Goal: Task Accomplishment & Management: Use online tool/utility

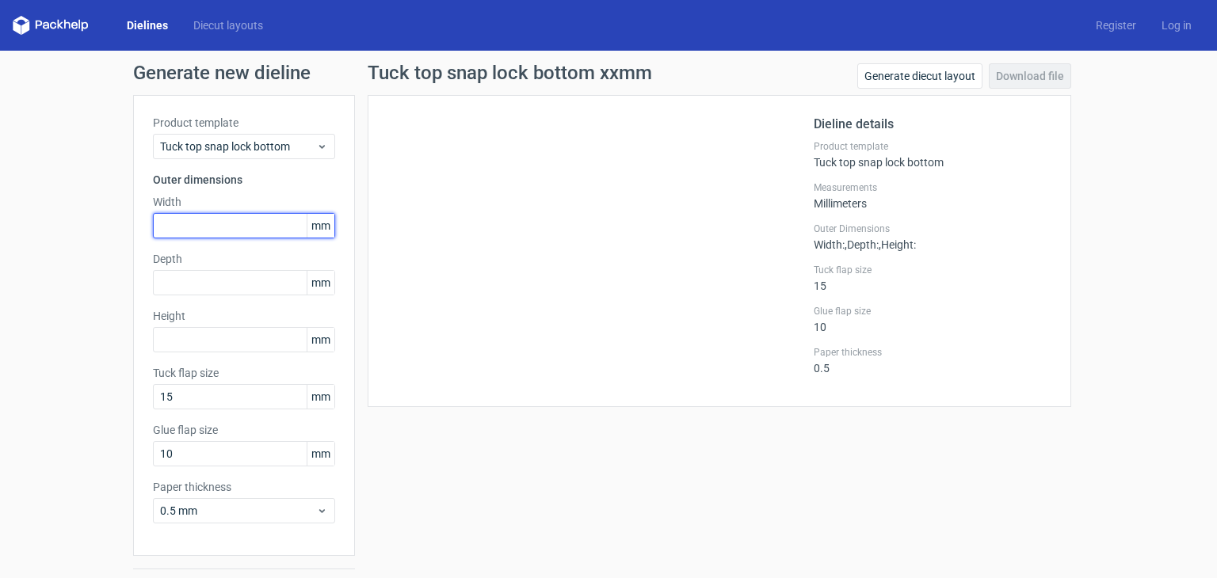
click at [230, 233] on input "text" at bounding box center [244, 225] width 182 height 25
type input "176"
type input "65"
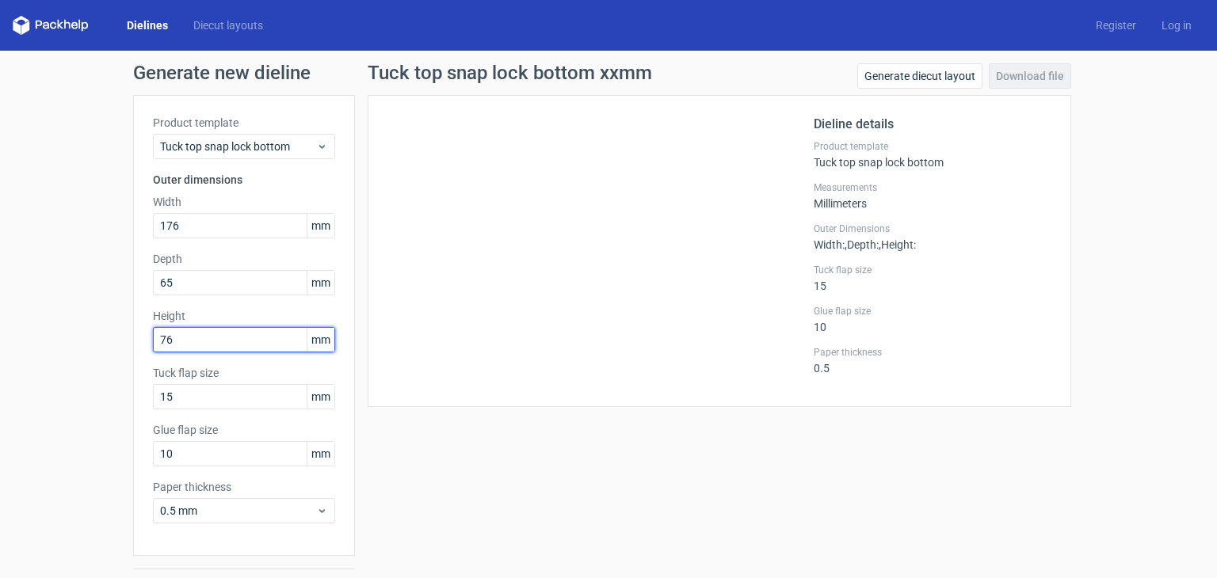
type input "76"
click at [355, 378] on div "Tuck top snap lock bottom xxmm Generate diecut layout Download file Dieline det…" at bounding box center [719, 335] width 729 height 544
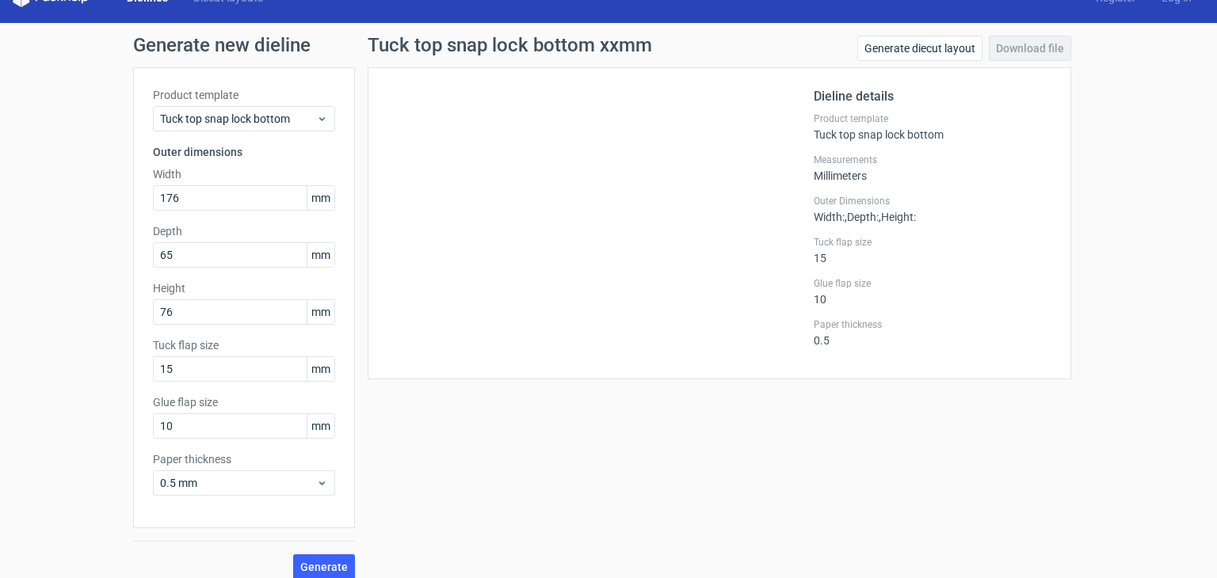
scroll to position [41, 0]
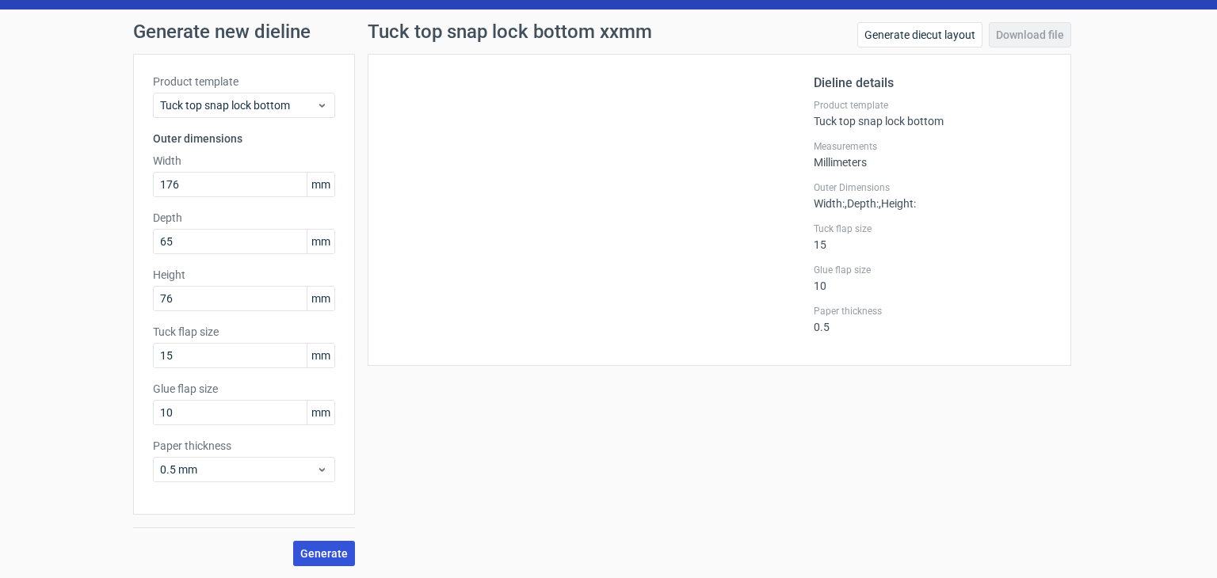
click at [307, 553] on span "Generate" at bounding box center [324, 553] width 48 height 11
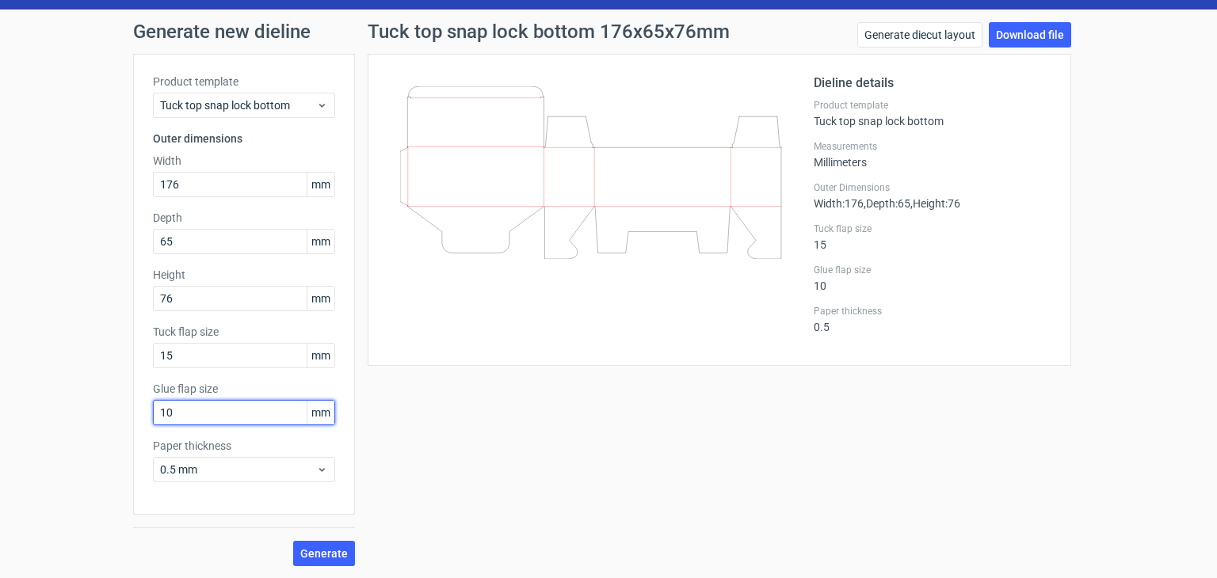
drag, startPoint x: 180, startPoint y: 409, endPoint x: 149, endPoint y: 413, distance: 31.3
click at [153, 413] on input "10" at bounding box center [244, 412] width 182 height 25
type input "15"
click at [331, 556] on span "Generate" at bounding box center [324, 553] width 48 height 11
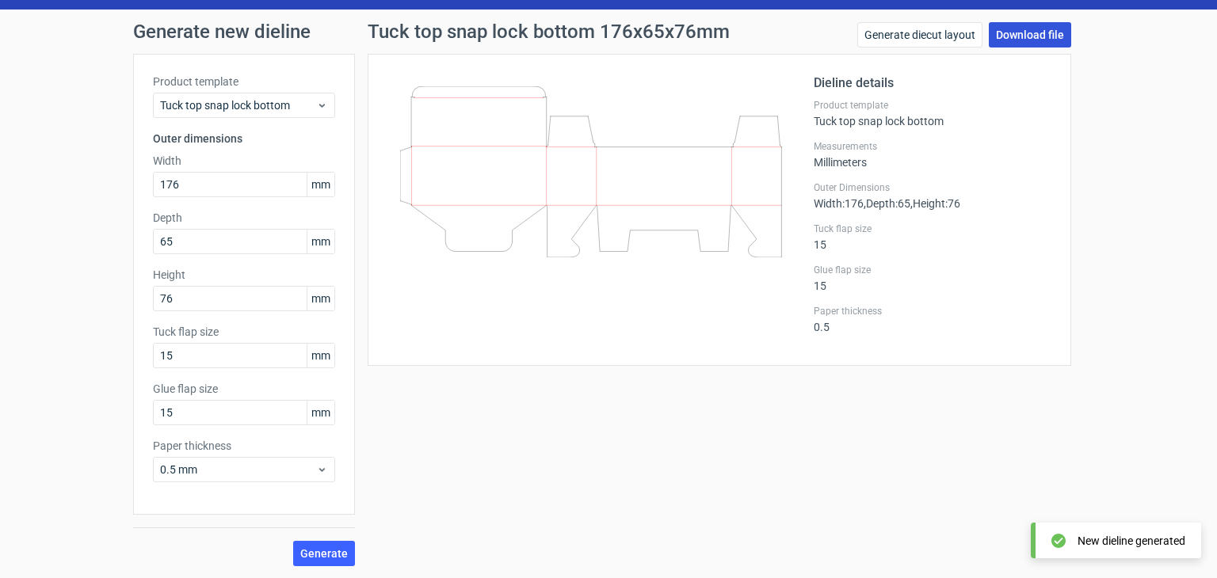
click at [1016, 37] on link "Download file" at bounding box center [1029, 34] width 82 height 25
click at [1167, 332] on div "Generate new dieline Product template Tuck top snap lock bottom Outer dimension…" at bounding box center [608, 294] width 1217 height 569
